Goal: Task Accomplishment & Management: Use online tool/utility

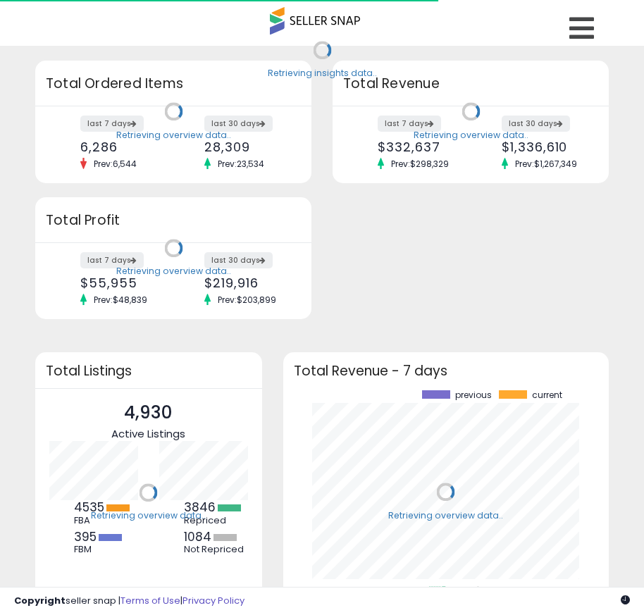
scroll to position [196, 298]
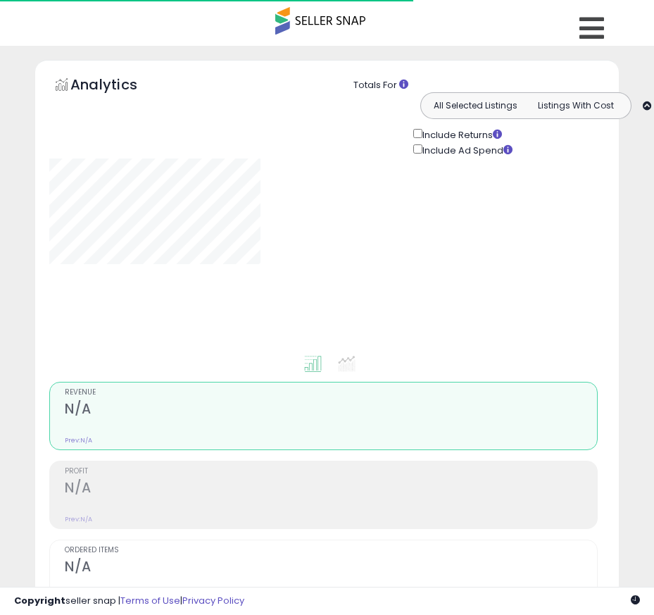
type input "**********"
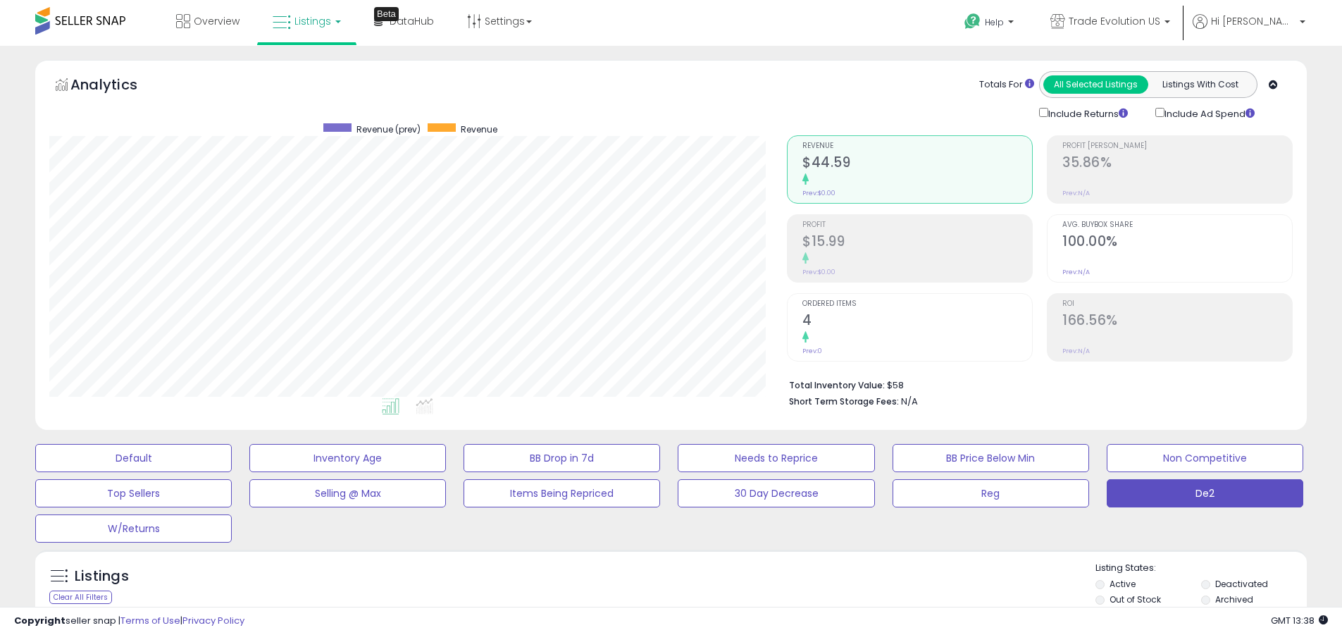
scroll to position [289, 738]
click at [654, 583] on label "Deactivated" at bounding box center [1241, 584] width 53 height 12
click at [654, 599] on label "Archived" at bounding box center [1234, 599] width 38 height 12
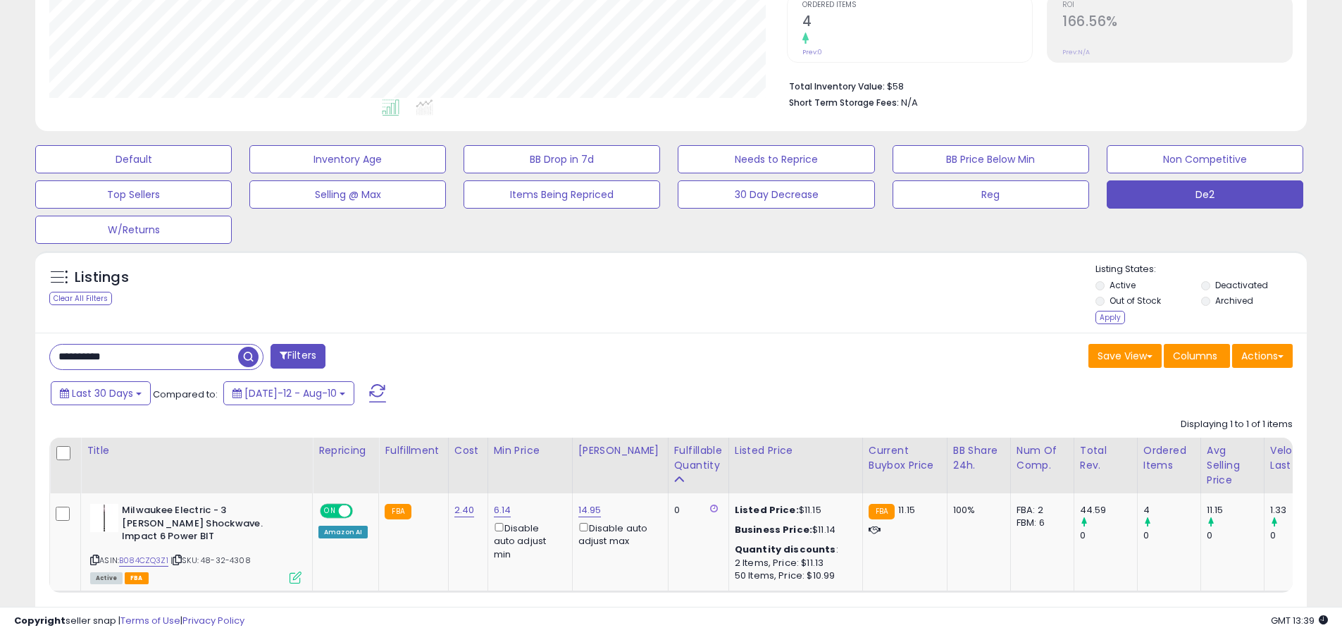
click at [654, 317] on div "Apply" at bounding box center [1110, 317] width 30 height 13
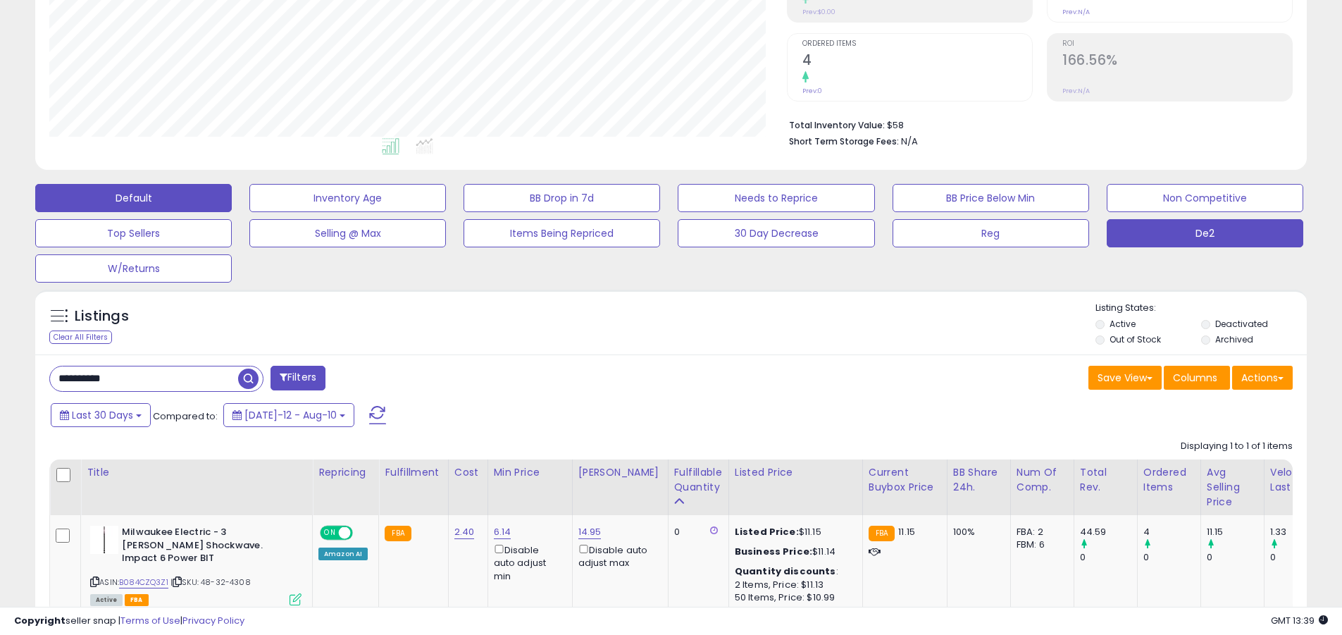
click at [133, 197] on button "Default" at bounding box center [133, 198] width 197 height 28
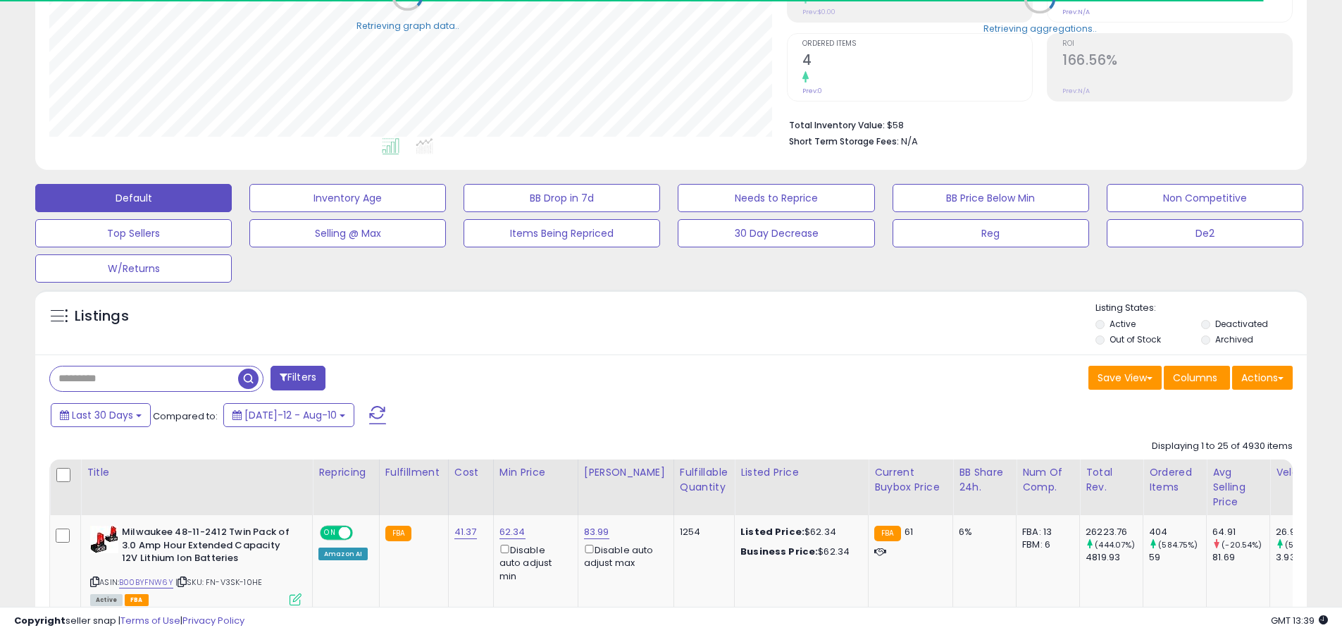
scroll to position [704157, 703708]
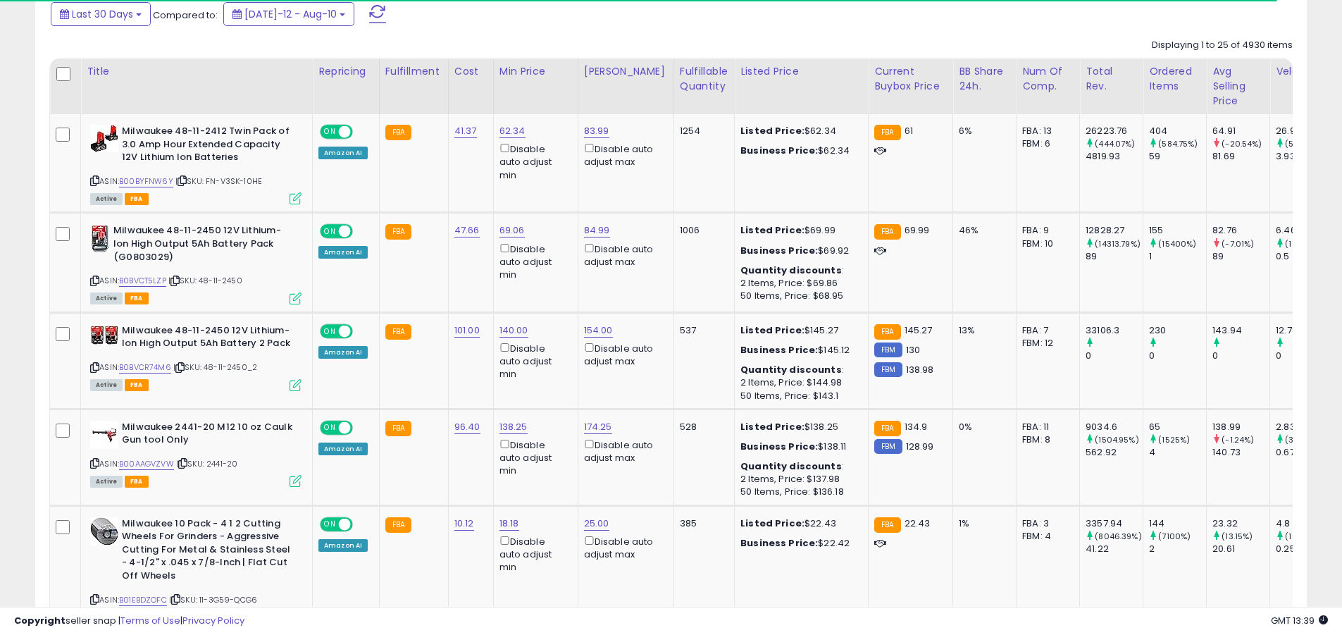
click at [369, 13] on span at bounding box center [377, 14] width 17 height 18
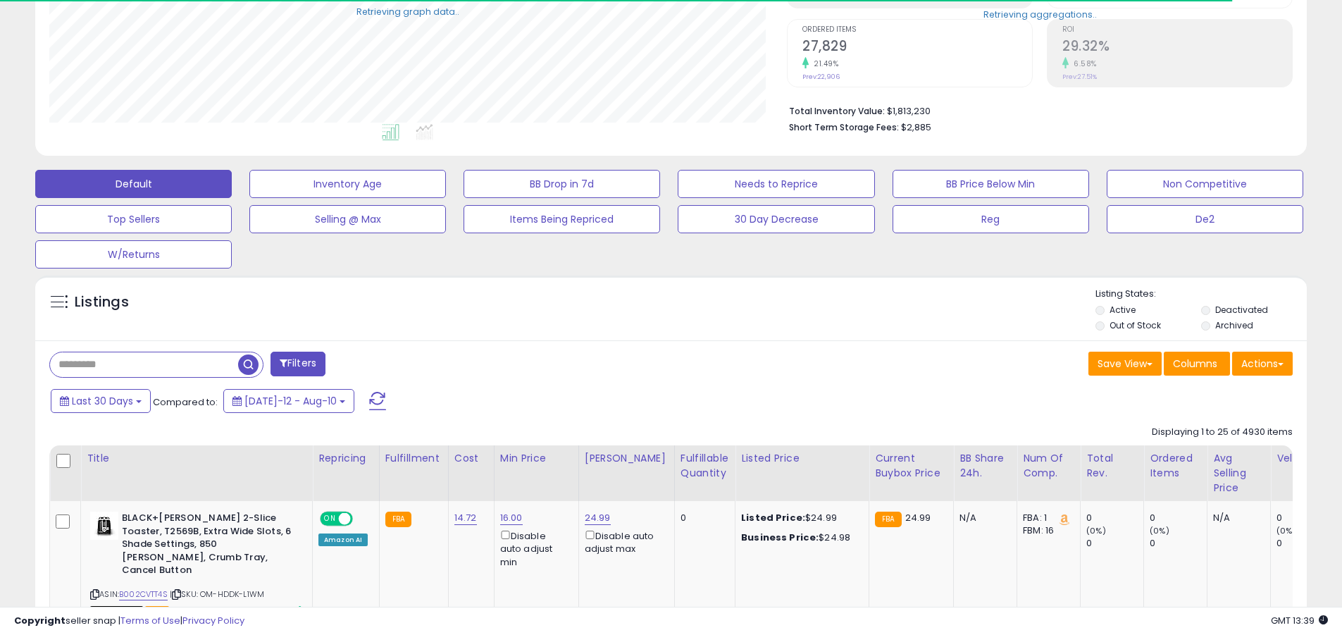
scroll to position [289, 738]
click at [144, 364] on input "text" at bounding box center [144, 364] width 188 height 25
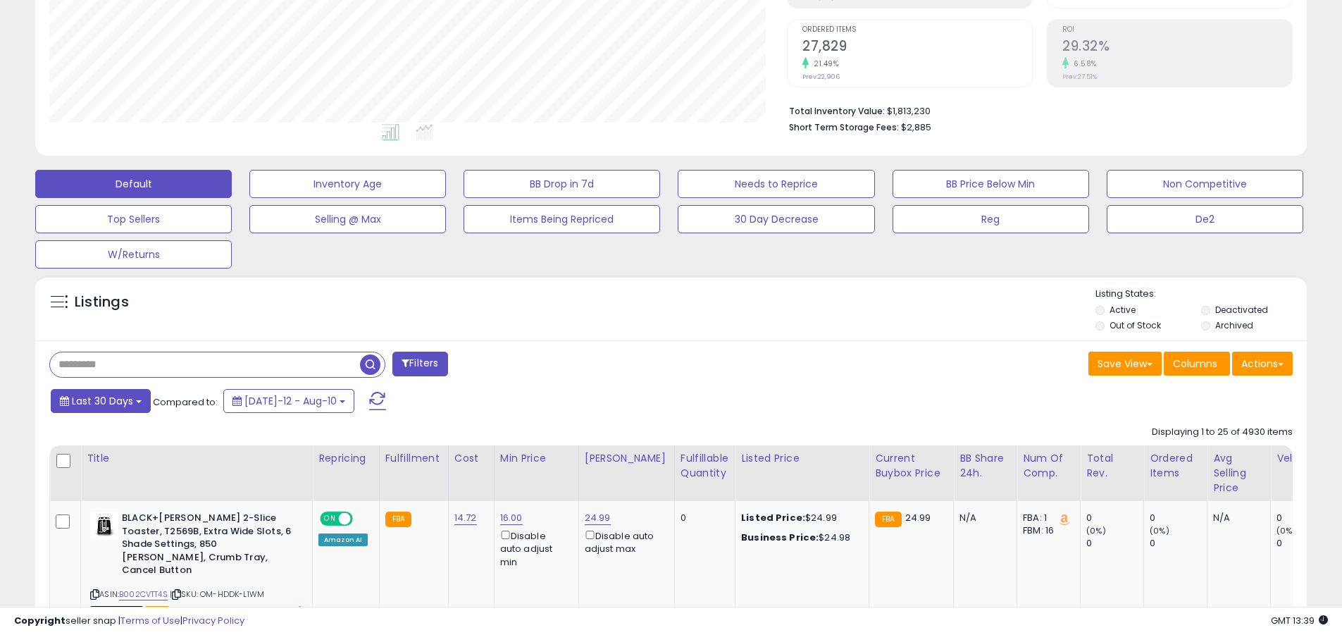
click at [100, 400] on span "Last 30 Days" at bounding box center [102, 401] width 61 height 14
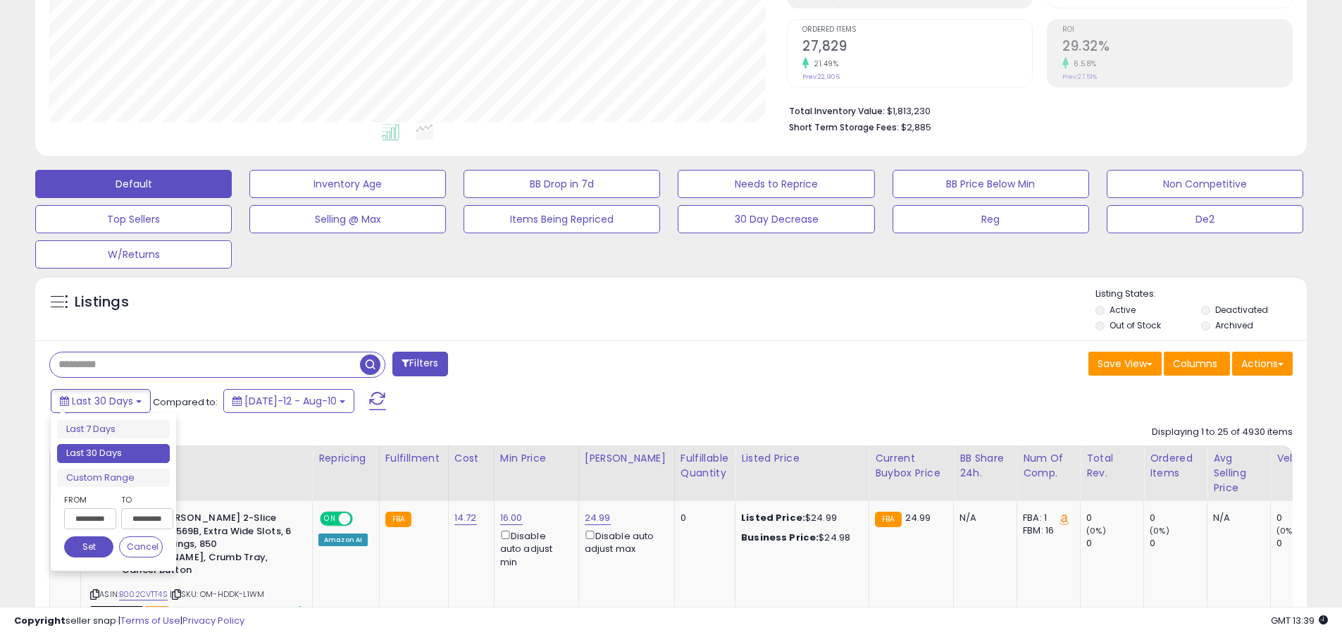
click at [113, 453] on li "Last 30 Days" at bounding box center [113, 453] width 113 height 19
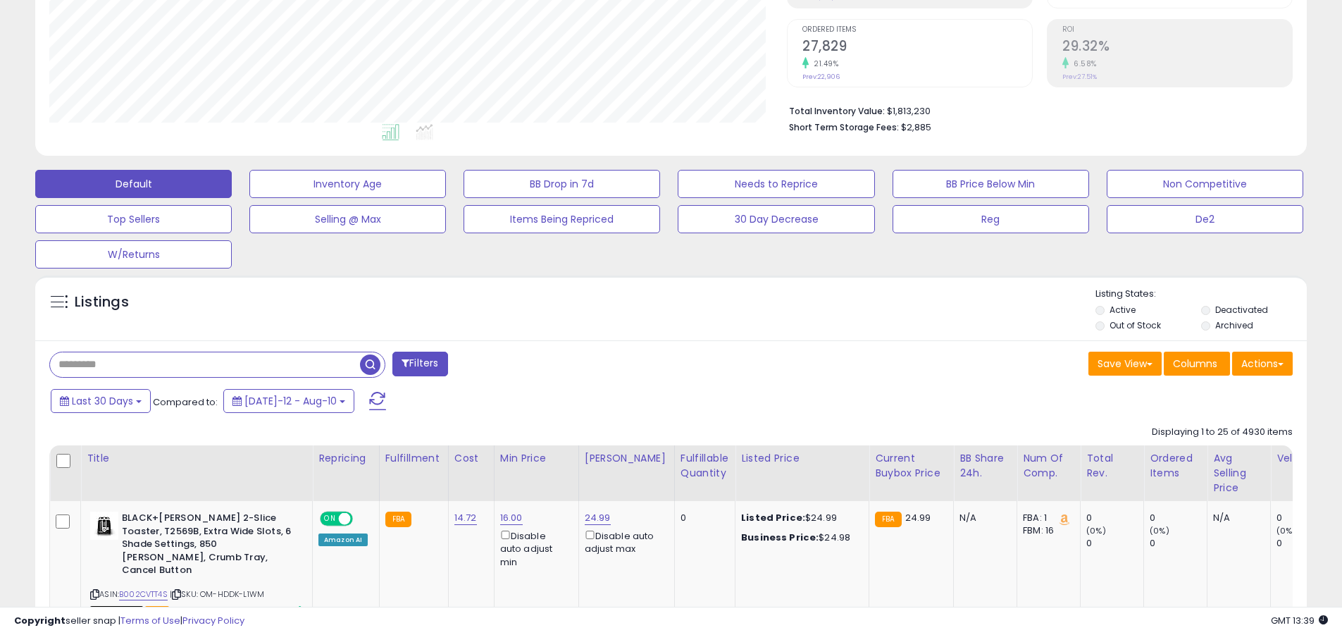
click at [205, 364] on input "text" at bounding box center [205, 364] width 310 height 25
click at [372, 362] on span "button" at bounding box center [370, 364] width 20 height 20
click at [654, 363] on button "Actions" at bounding box center [1262, 364] width 61 height 24
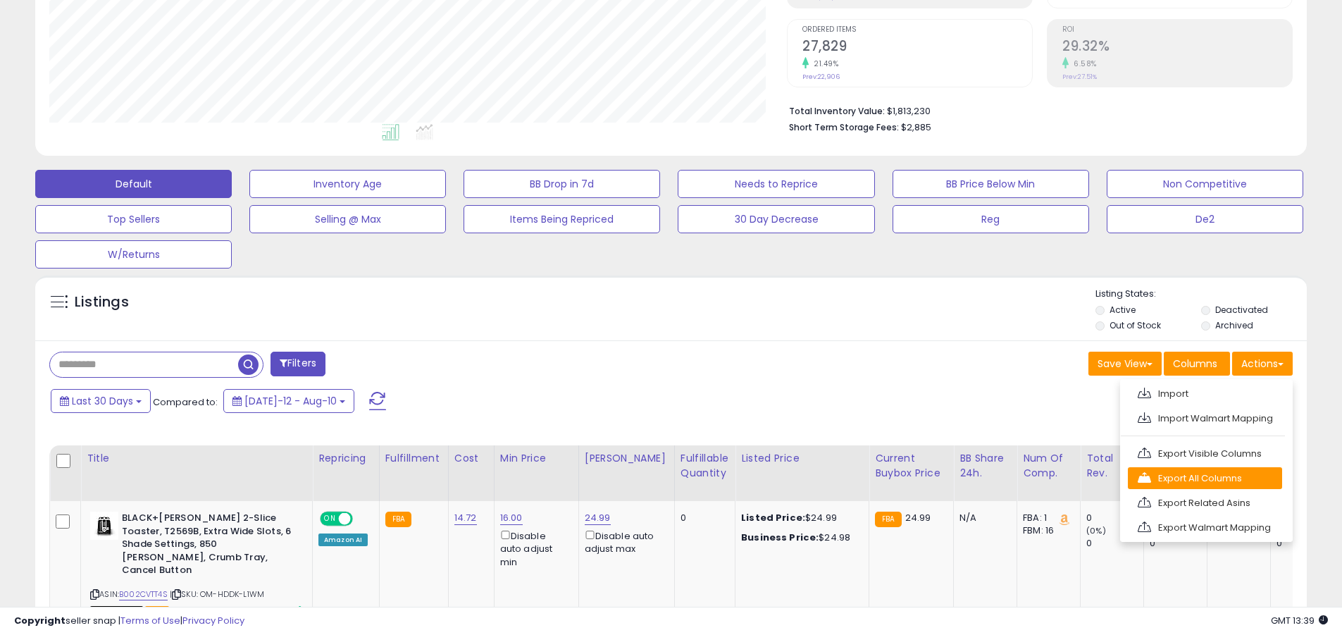
click at [654, 478] on link "Export All Columns" at bounding box center [1205, 478] width 154 height 22
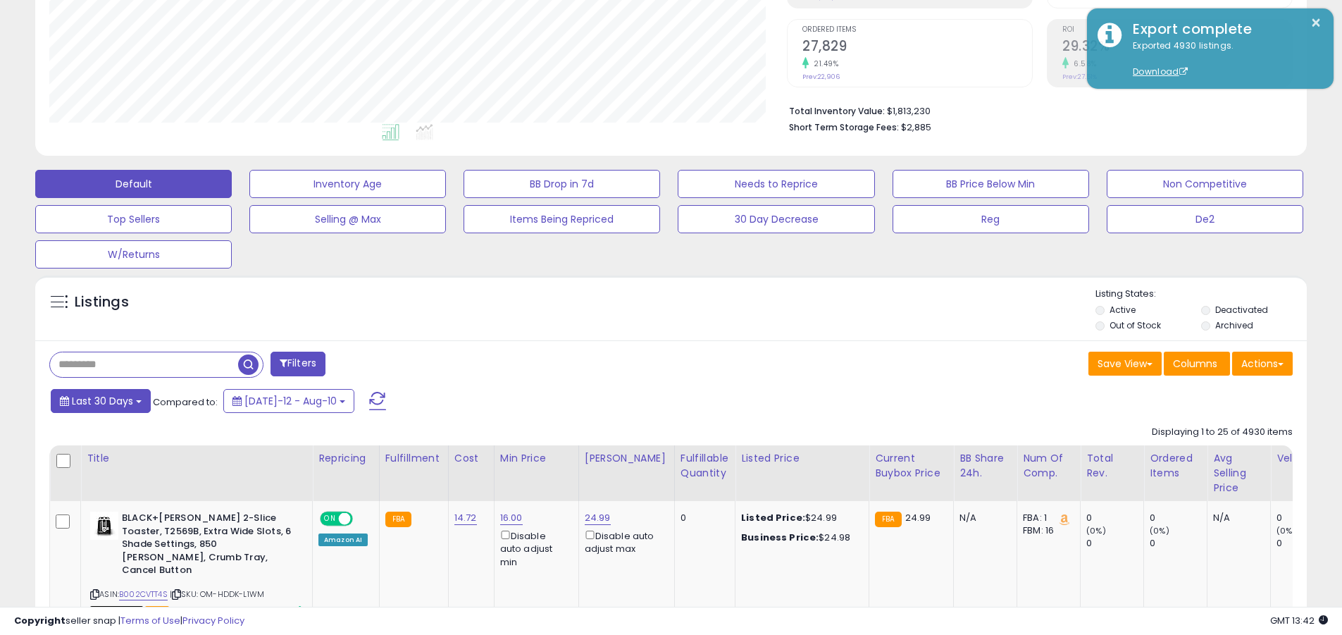
click at [100, 400] on span "Last 30 Days" at bounding box center [102, 401] width 61 height 14
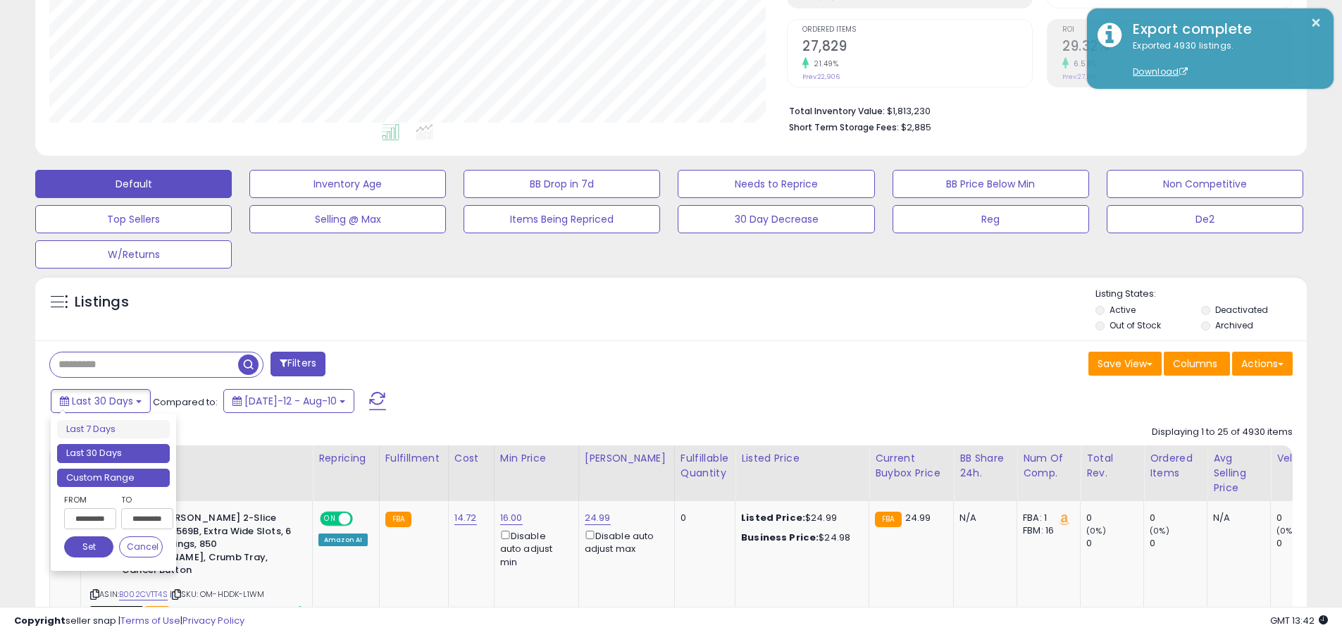
click at [113, 477] on li "Custom Range" at bounding box center [113, 477] width 113 height 19
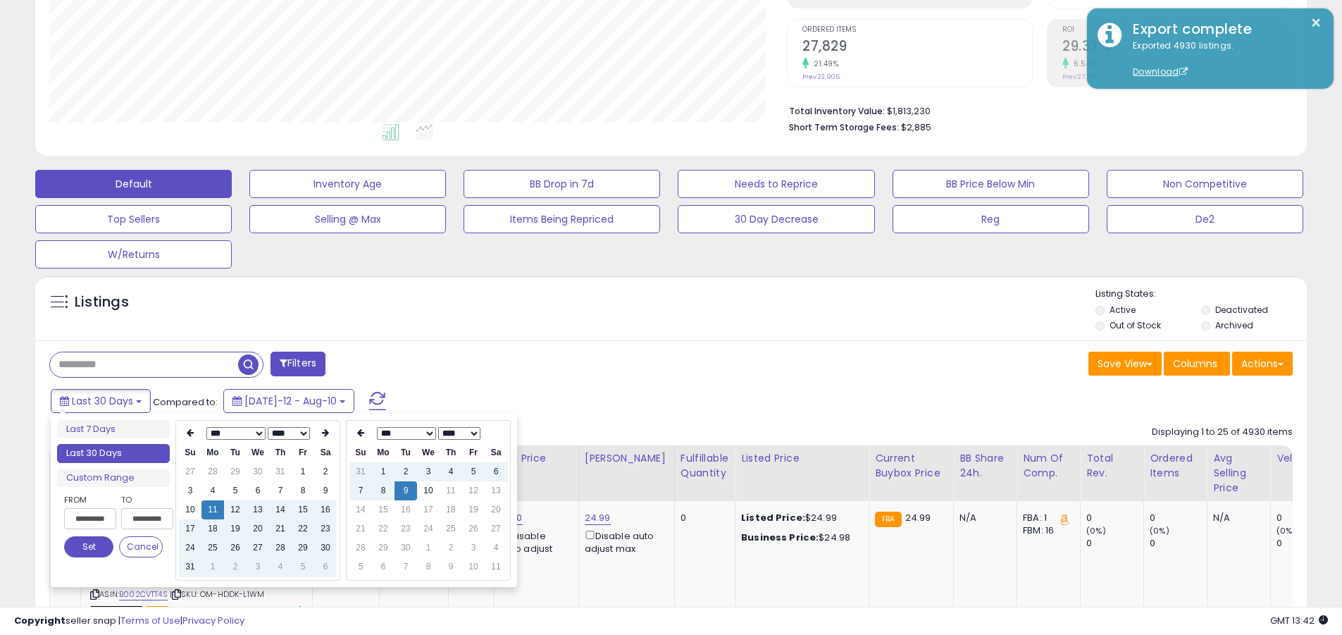
click at [90, 518] on input "**********" at bounding box center [90, 518] width 52 height 21
type input "**********"
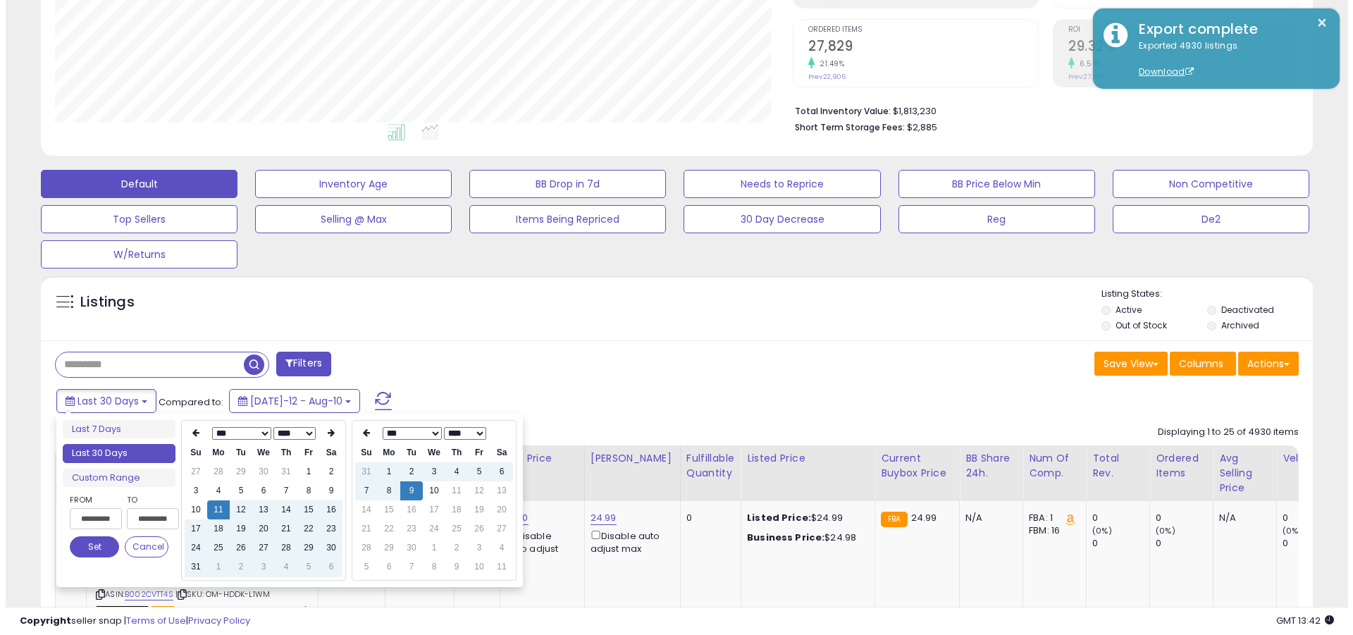
scroll to position [0, 1]
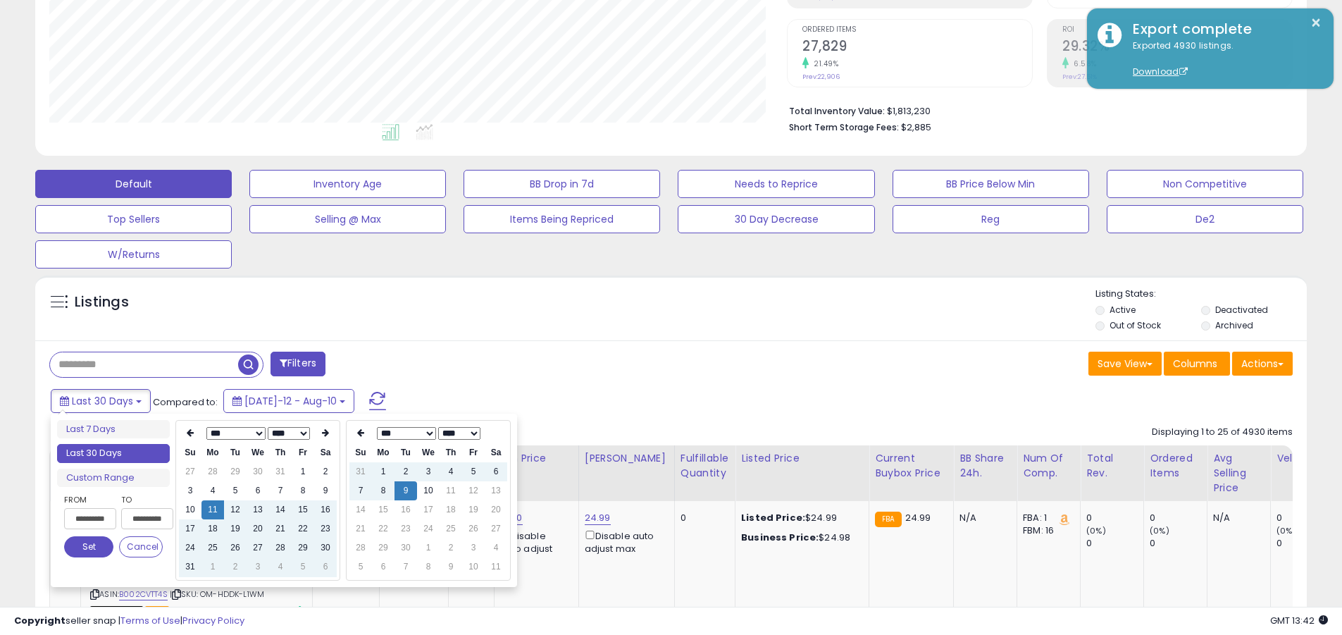
click at [89, 547] on button "Set" at bounding box center [88, 546] width 49 height 21
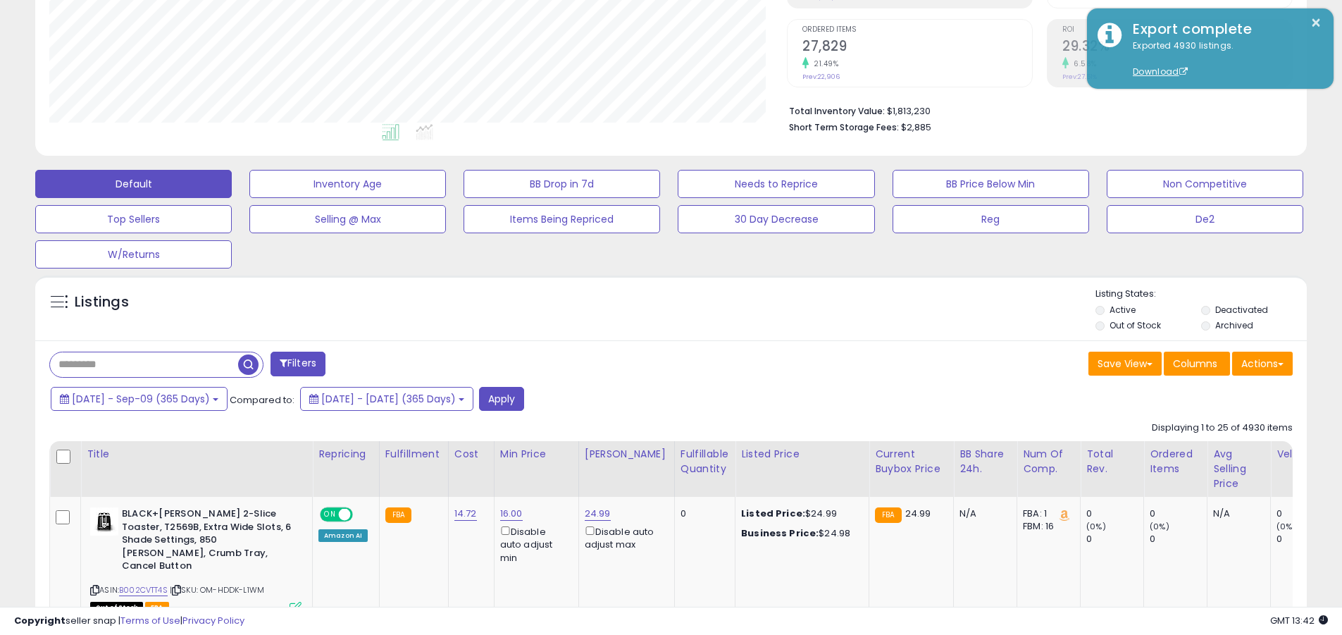
click at [144, 364] on input "text" at bounding box center [144, 364] width 188 height 25
click at [524, 398] on button "Apply" at bounding box center [501, 399] width 45 height 24
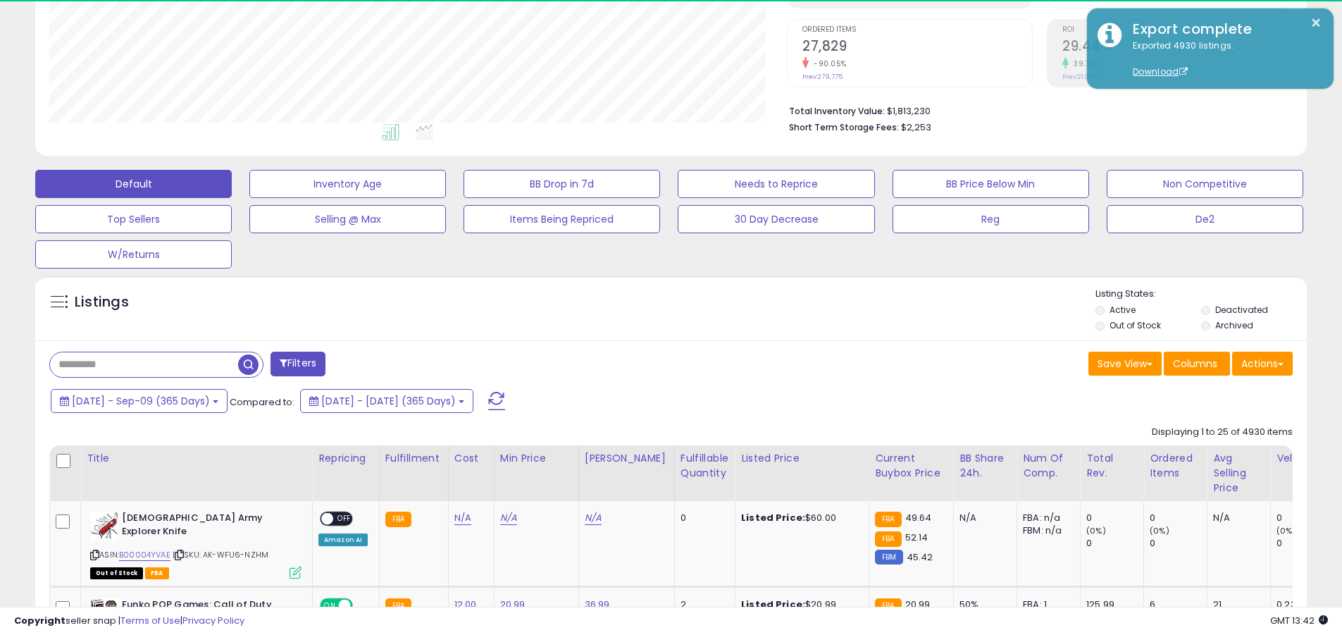
scroll to position [289, 738]
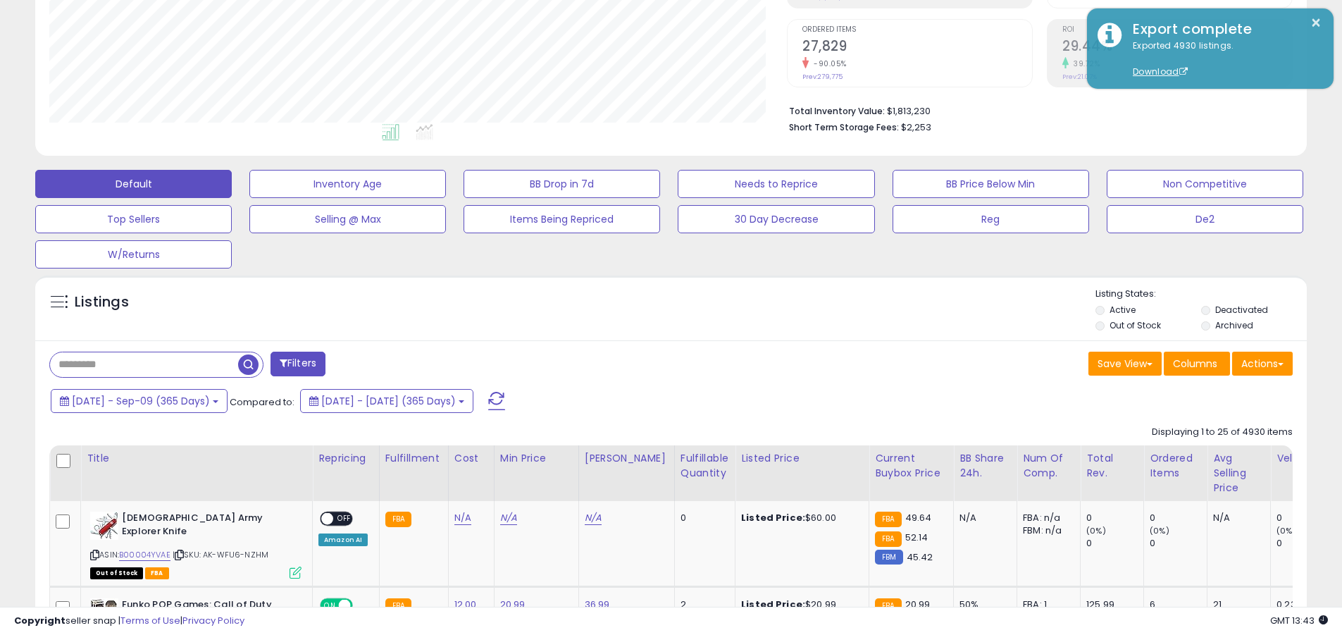
click at [654, 363] on button "Actions" at bounding box center [1262, 364] width 61 height 24
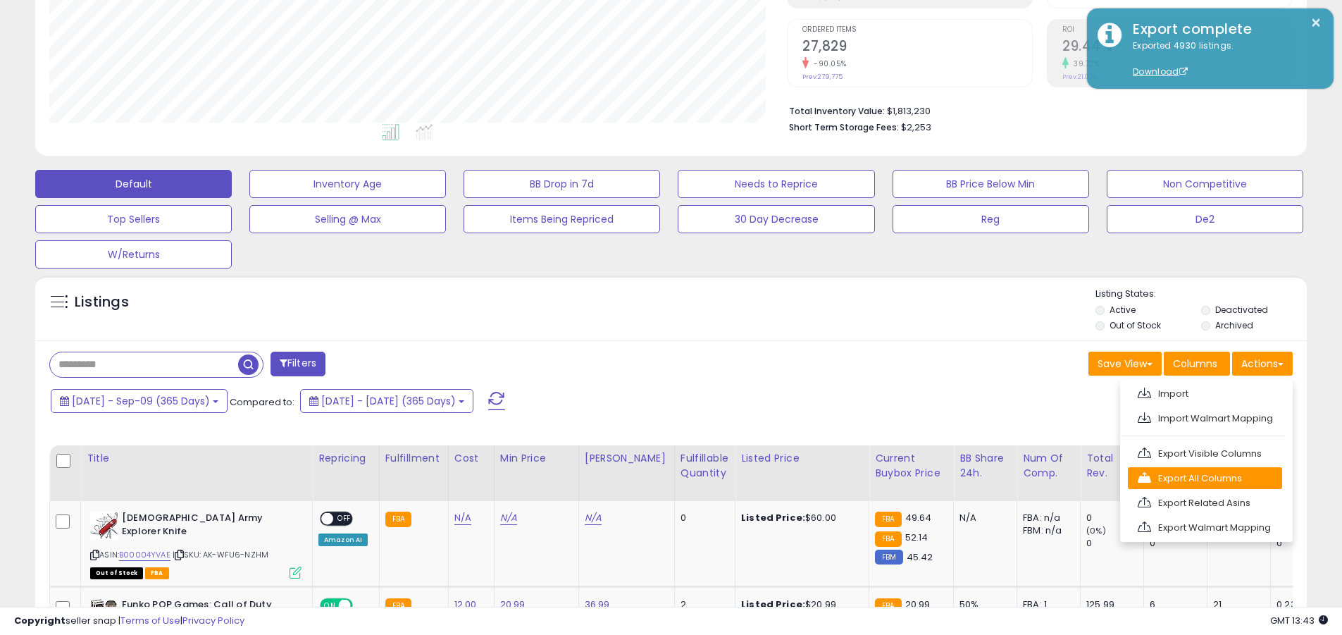
click at [654, 478] on link "Export All Columns" at bounding box center [1205, 478] width 154 height 22
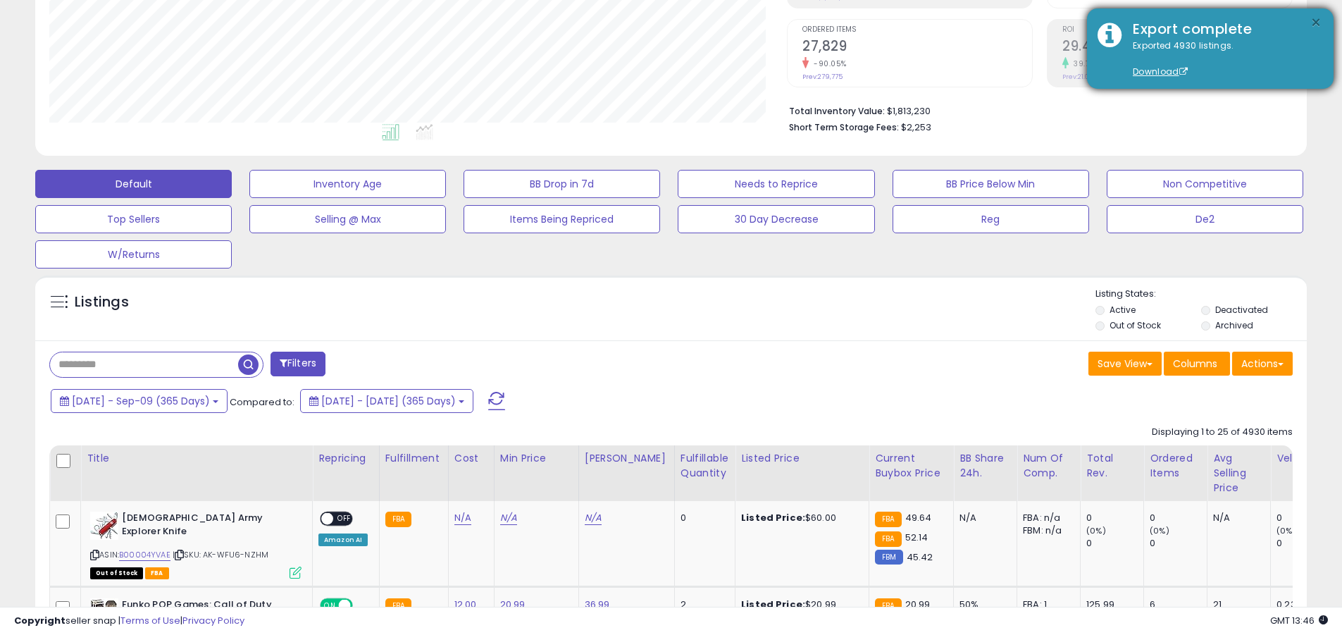
click at [654, 23] on button "×" at bounding box center [1315, 23] width 11 height 18
click at [144, 364] on input "text" at bounding box center [144, 364] width 188 height 25
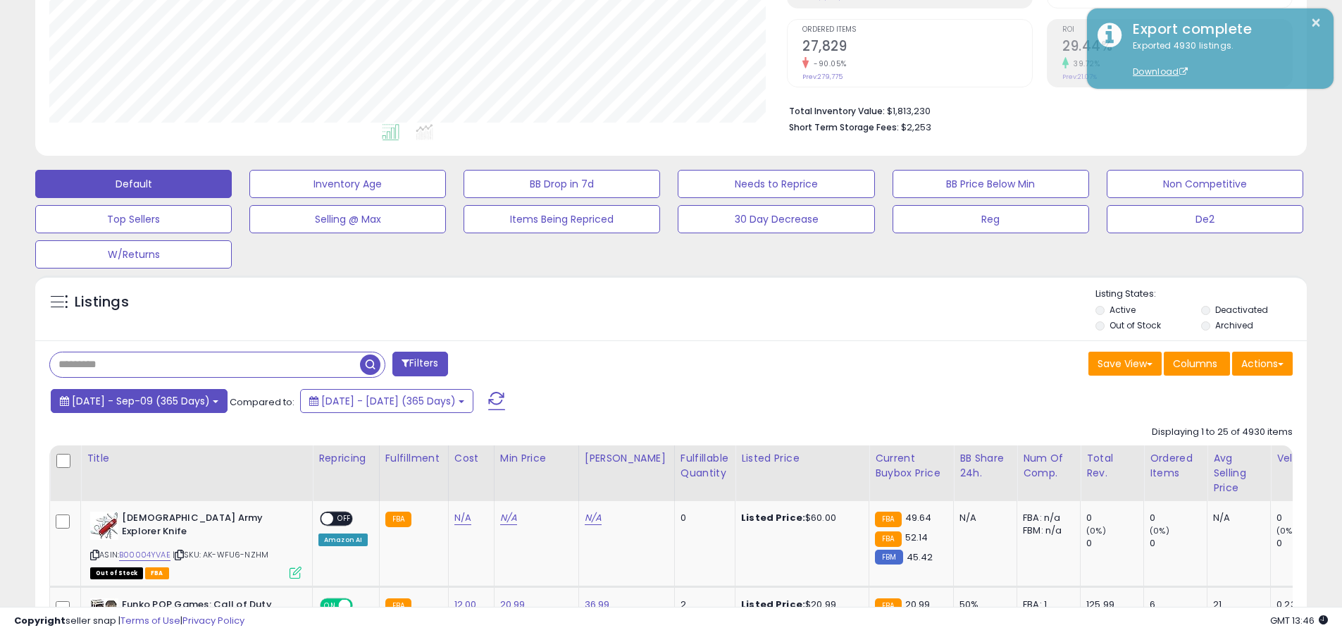
click at [153, 400] on span "[DATE] - Sep-09 (365 Days)" at bounding box center [141, 401] width 138 height 14
